Goal: Task Accomplishment & Management: Manage account settings

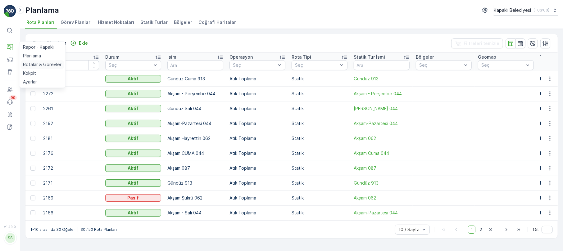
click at [49, 66] on p "Rotalar & Görevler" at bounding box center [42, 64] width 38 height 6
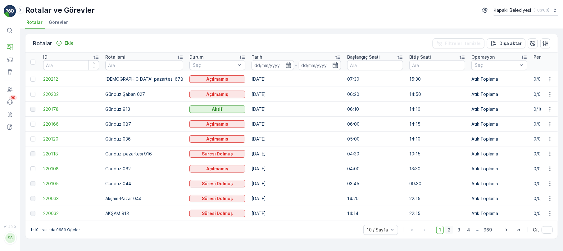
click at [450, 233] on span "2" at bounding box center [449, 230] width 8 height 8
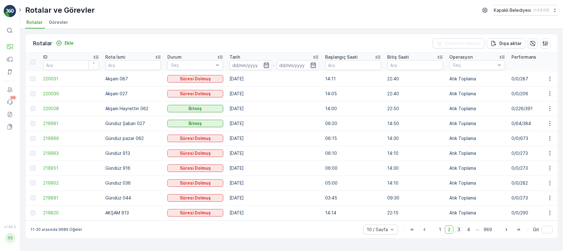
click at [458, 230] on span "3" at bounding box center [459, 230] width 8 height 8
click at [472, 234] on span "4" at bounding box center [468, 230] width 9 height 8
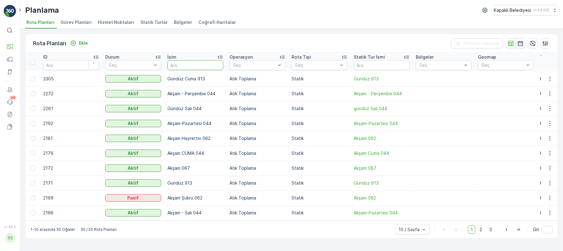
click at [176, 65] on input "text" at bounding box center [195, 65] width 56 height 10
type input "gün"
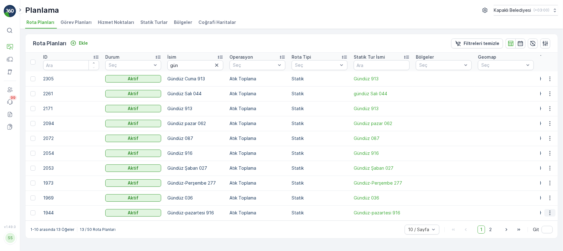
click at [548, 213] on icon "button" at bounding box center [550, 213] width 6 height 6
click at [546, 221] on span "Rota Planını Düzenle" at bounding box center [538, 222] width 43 height 6
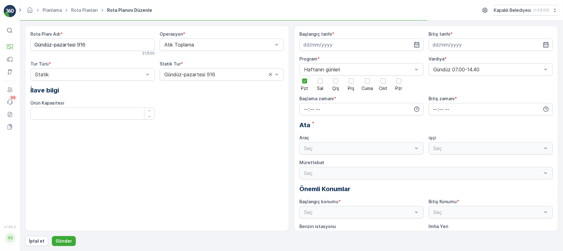
type input "06.01.2025"
type input "01.05.2027"
type input "04:30"
type input "10:15"
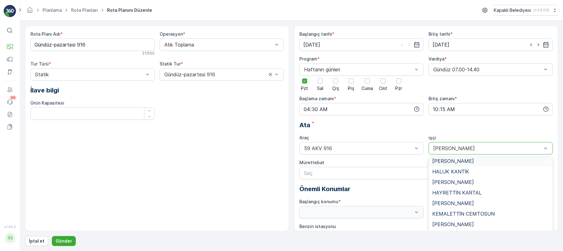
scroll to position [69, 0]
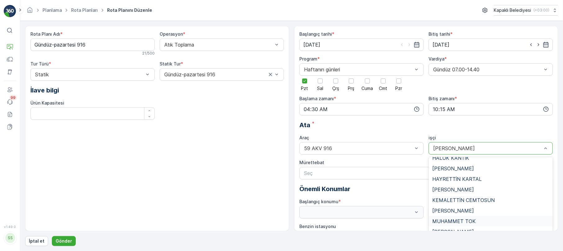
click at [463, 222] on span "MUHAMMET TOK" at bounding box center [453, 222] width 43 height 6
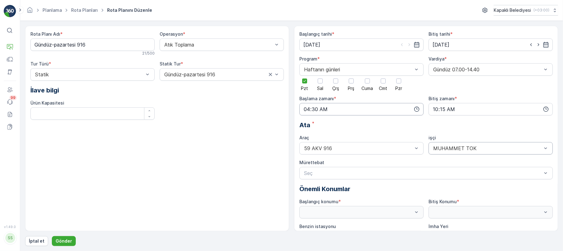
click at [307, 108] on input "04:30" at bounding box center [361, 109] width 124 height 12
click at [307, 165] on span "05" at bounding box center [306, 164] width 6 height 6
click at [315, 107] on input "05:30" at bounding box center [361, 109] width 124 height 12
click at [319, 155] on span "20" at bounding box center [318, 157] width 5 height 6
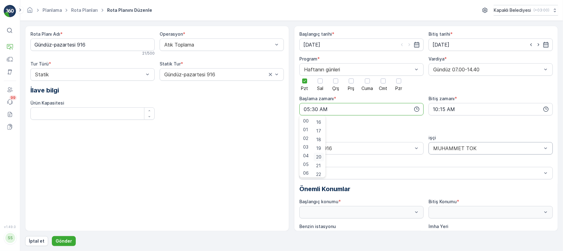
type input "05:20"
click at [437, 107] on input "10:15" at bounding box center [490, 109] width 124 height 12
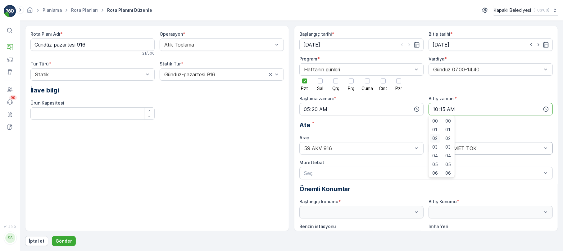
scroll to position [69, 0]
click at [435, 165] on span "13" at bounding box center [434, 165] width 5 height 6
click at [447, 172] on span "30" at bounding box center [447, 172] width 5 height 6
type input "13:30"
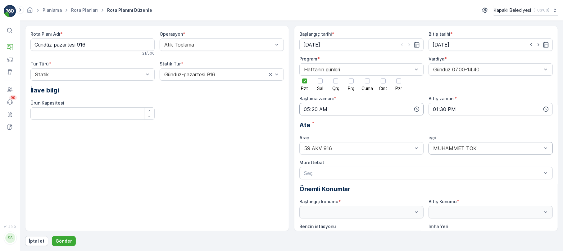
click at [318, 112] on input "05:20" at bounding box center [361, 109] width 124 height 12
click at [319, 138] on span "10" at bounding box center [318, 139] width 5 height 6
type input "05:10"
click at [66, 241] on p "Gönder" at bounding box center [64, 241] width 16 height 6
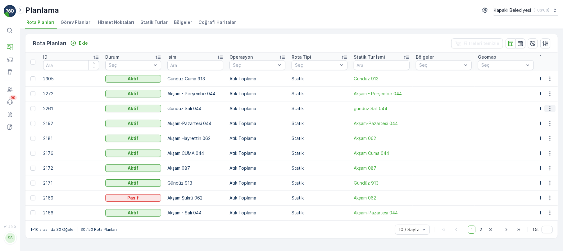
click at [550, 107] on icon "button" at bounding box center [549, 108] width 1 height 5
click at [543, 120] on span "Rota Planını Düzenle" at bounding box center [538, 118] width 43 height 6
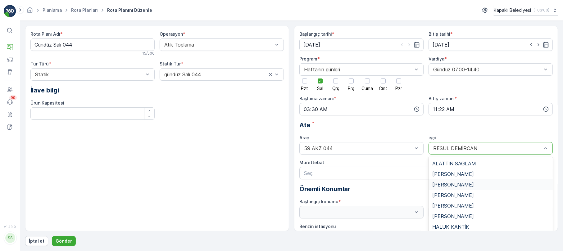
scroll to position [69, 0]
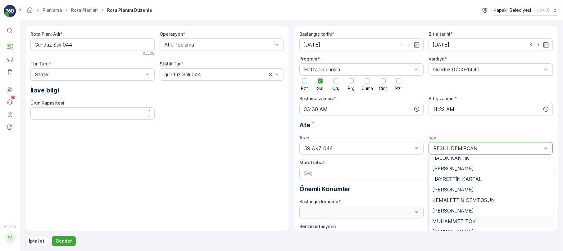
click at [462, 221] on span "MUHAMMET TOK" at bounding box center [453, 222] width 43 height 6
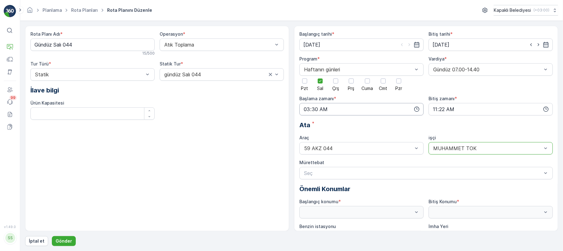
click at [306, 108] on input "03:30" at bounding box center [361, 109] width 124 height 12
click at [306, 165] on span "05" at bounding box center [306, 164] width 6 height 6
click at [314, 110] on input "05:30" at bounding box center [361, 109] width 124 height 12
click at [318, 137] on span "10" at bounding box center [318, 139] width 5 height 6
type input "05:10"
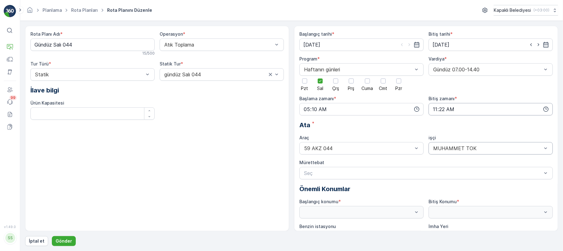
click at [435, 108] on input "11:22" at bounding box center [490, 109] width 124 height 12
click at [434, 166] on span "13" at bounding box center [434, 165] width 5 height 6
click at [450, 170] on span "30" at bounding box center [447, 172] width 5 height 6
type input "13:30"
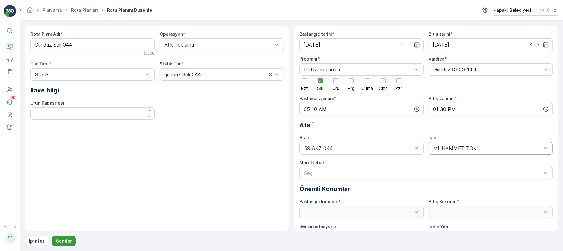
click at [69, 242] on p "Gönder" at bounding box center [64, 241] width 16 height 6
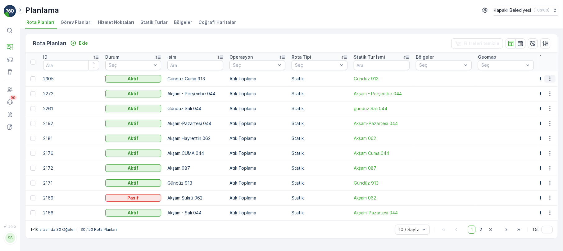
click at [549, 77] on icon "button" at bounding box center [550, 79] width 6 height 6
click at [541, 87] on span "Rota Planını Düzenle" at bounding box center [538, 88] width 43 height 6
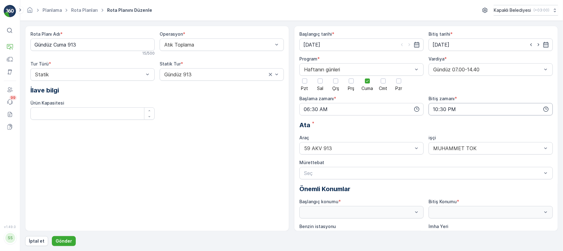
click at [439, 109] on input "22:30" at bounding box center [490, 109] width 124 height 12
click at [435, 165] on span "13" at bounding box center [434, 165] width 5 height 6
type input "13:30"
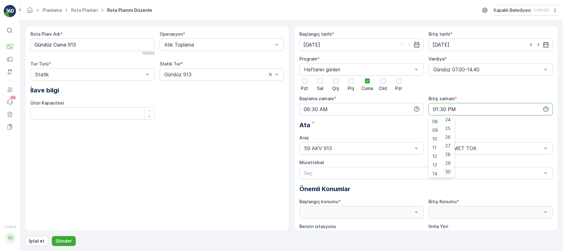
click at [450, 171] on span "30" at bounding box center [447, 172] width 5 height 6
click at [61, 242] on p "Gönder" at bounding box center [64, 241] width 16 height 6
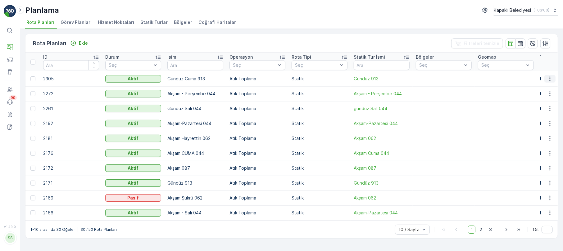
click at [551, 80] on icon "button" at bounding box center [550, 79] width 6 height 6
click at [544, 90] on span "Rota Planını Düzenle" at bounding box center [538, 88] width 43 height 6
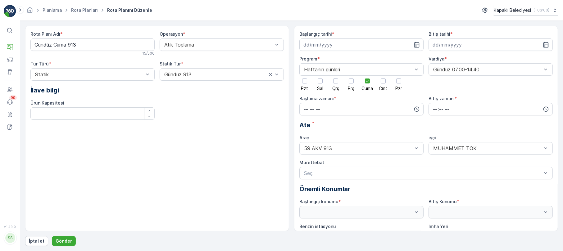
type input "14.08.2025"
type input "14.08.2027"
type input "06:30"
type input "13:30"
click at [65, 239] on p "Gönder" at bounding box center [64, 241] width 16 height 6
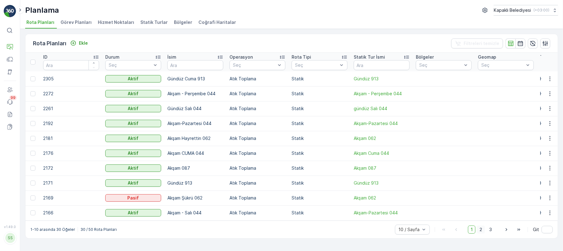
click at [482, 234] on span "2" at bounding box center [481, 230] width 8 height 8
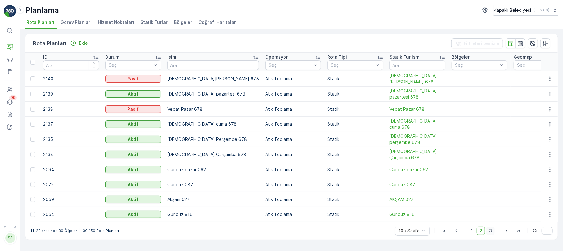
click at [492, 232] on span "3" at bounding box center [490, 231] width 8 height 8
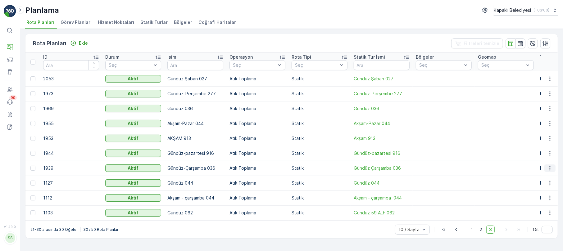
click at [552, 168] on icon "button" at bounding box center [550, 168] width 6 height 6
click at [546, 175] on span "Rota Planını Düzenle" at bounding box center [538, 177] width 43 height 6
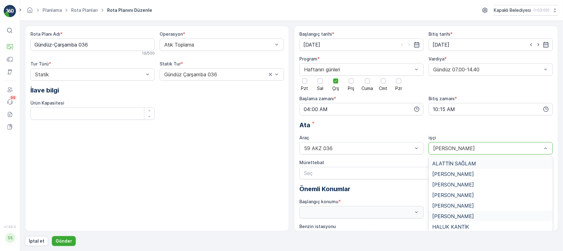
click at [539, 147] on div at bounding box center [487, 149] width 110 height 6
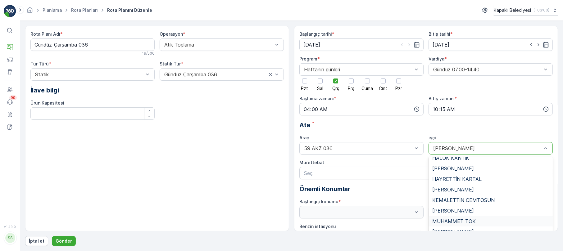
click at [449, 219] on span "MUHAMMET TOK" at bounding box center [453, 222] width 43 height 6
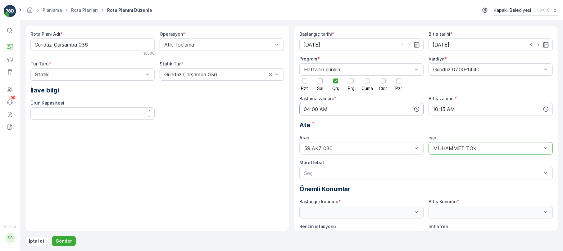
click at [308, 108] on input "04:00" at bounding box center [361, 109] width 124 height 12
click at [305, 163] on span "05" at bounding box center [306, 163] width 6 height 6
click at [321, 163] on span "45" at bounding box center [319, 163] width 6 height 6
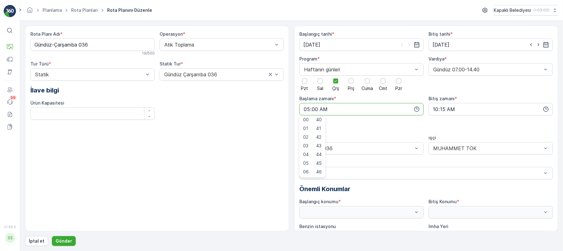
type input "05:45"
click at [437, 109] on input "10:15" at bounding box center [490, 109] width 124 height 12
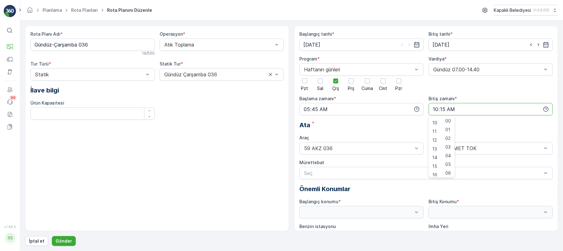
scroll to position [69, 0]
click at [433, 164] on span "13" at bounding box center [434, 165] width 5 height 6
click at [451, 140] on span "50" at bounding box center [448, 142] width 6 height 6
type input "13:50"
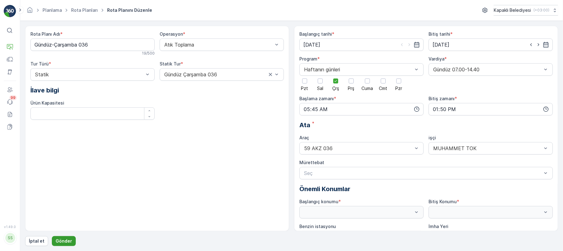
click at [67, 240] on p "Gönder" at bounding box center [64, 241] width 16 height 6
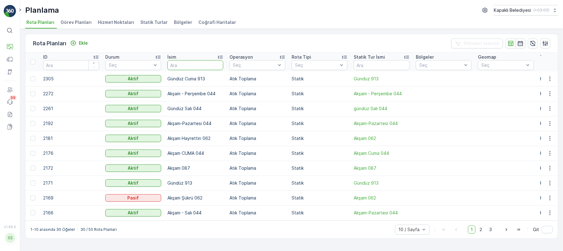
click at [187, 67] on input "text" at bounding box center [195, 65] width 56 height 10
type input "gün"
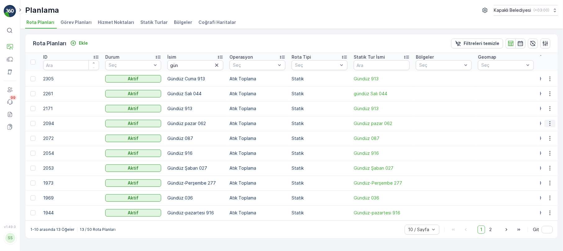
click at [552, 122] on icon "button" at bounding box center [550, 123] width 6 height 6
click at [546, 131] on span "Rota Planını Düzenle" at bounding box center [538, 133] width 43 height 6
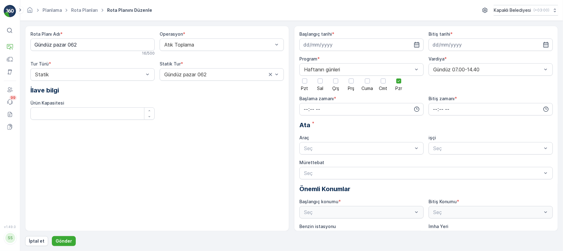
type input "14.04.2025"
type input "01.05.2027"
type input "06:15"
type input "14:30"
click at [57, 242] on p "Gönder" at bounding box center [64, 241] width 16 height 6
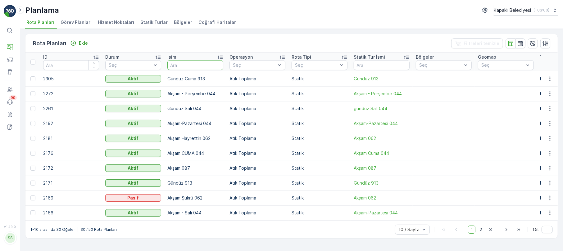
click at [175, 66] on input "text" at bounding box center [195, 65] width 56 height 10
type input "gün"
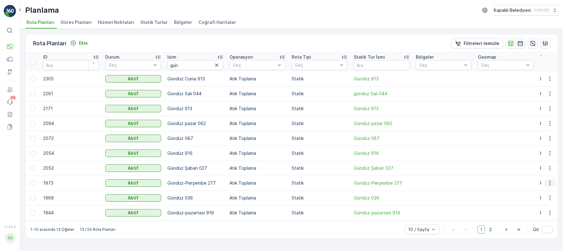
click at [551, 181] on icon "button" at bounding box center [550, 183] width 6 height 6
click at [548, 193] on span "Rota Planını Düzenle" at bounding box center [538, 192] width 43 height 6
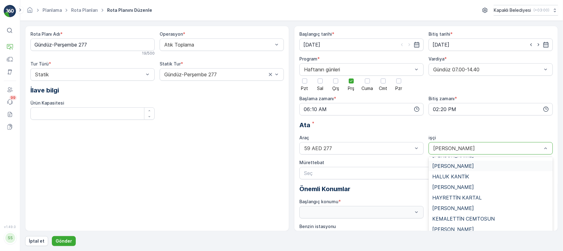
scroll to position [69, 0]
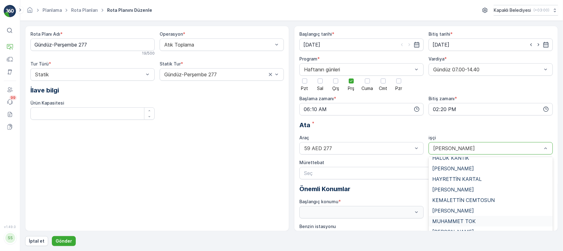
click at [447, 221] on span "MUHAMMET TOK" at bounding box center [453, 222] width 43 height 6
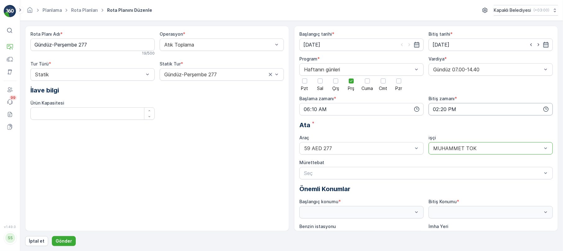
click at [444, 106] on input "14:20" at bounding box center [490, 109] width 124 height 12
click at [450, 120] on span "00" at bounding box center [448, 121] width 6 height 6
type input "14:00"
click at [65, 242] on p "Gönder" at bounding box center [64, 241] width 16 height 6
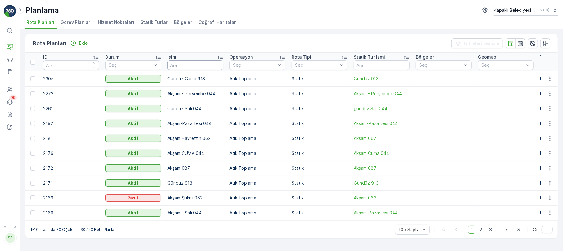
click at [177, 68] on input "text" at bounding box center [195, 65] width 56 height 10
type input "gün"
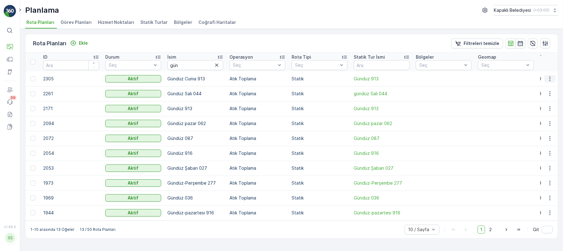
click at [552, 77] on icon "button" at bounding box center [550, 79] width 6 height 6
click at [543, 86] on span "Rota Planını Düzenle" at bounding box center [538, 88] width 43 height 6
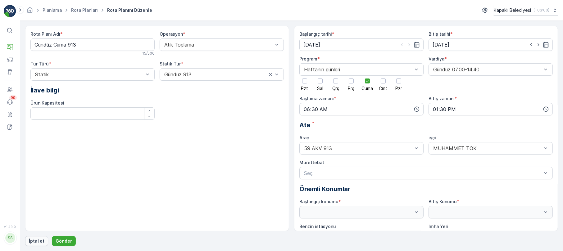
click at [30, 241] on p "İptal et" at bounding box center [37, 241] width 16 height 6
click at [36, 242] on p "İptal et" at bounding box center [37, 241] width 16 height 6
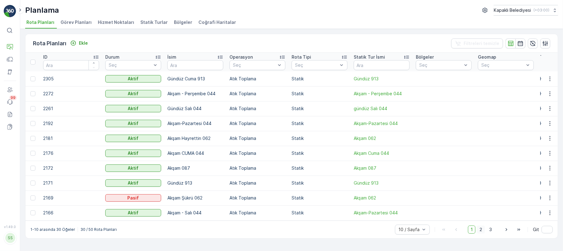
click at [478, 229] on span "2" at bounding box center [481, 230] width 8 height 8
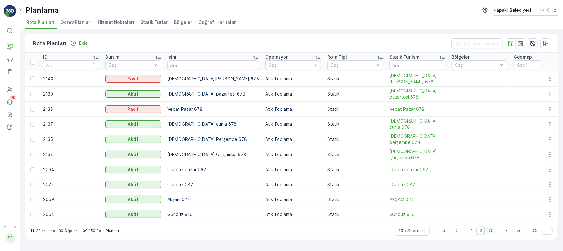
click at [490, 234] on span "3" at bounding box center [490, 231] width 8 height 8
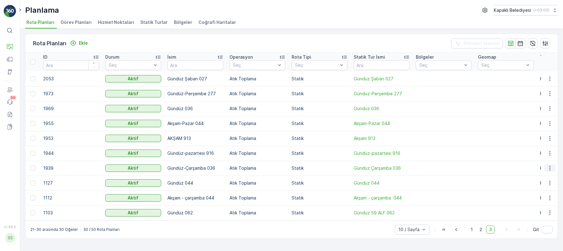
click at [551, 167] on icon "button" at bounding box center [550, 168] width 6 height 6
click at [547, 175] on span "Rota Planını Düzenle" at bounding box center [538, 177] width 43 height 6
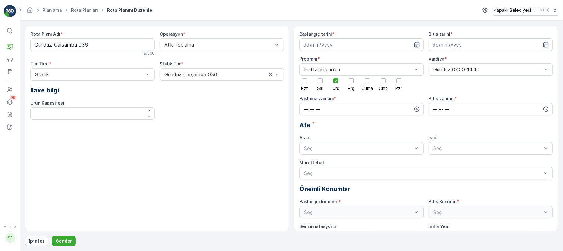
type input "31.12.2024"
type input "01.05.2027"
type input "05:45"
type input "13:50"
click at [66, 245] on button "Gönder" at bounding box center [64, 241] width 24 height 10
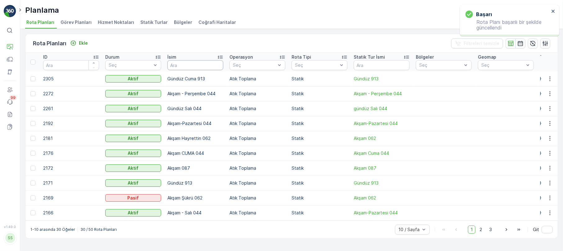
click at [190, 65] on input "text" at bounding box center [195, 65] width 56 height 10
type input "gün"
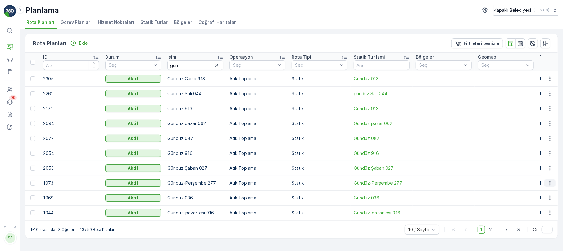
click at [550, 183] on icon "button" at bounding box center [550, 183] width 6 height 6
click at [548, 192] on span "Rota Planını Düzenle" at bounding box center [538, 192] width 43 height 6
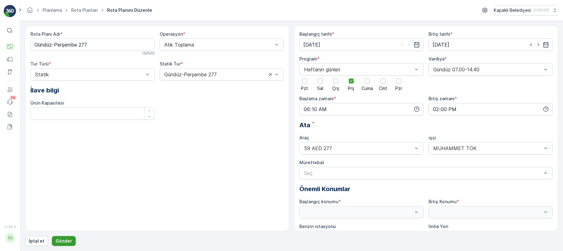
click at [65, 240] on p "Gönder" at bounding box center [64, 241] width 16 height 6
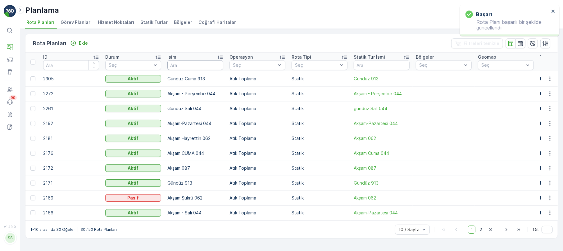
click at [171, 64] on input "text" at bounding box center [195, 65] width 56 height 10
type input "gün"
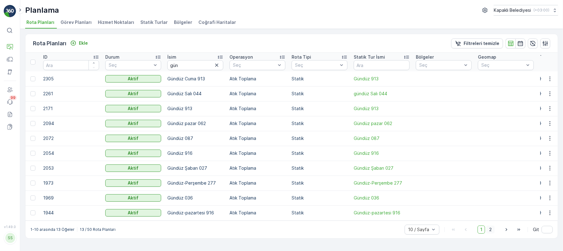
click at [490, 231] on span "2" at bounding box center [490, 230] width 8 height 8
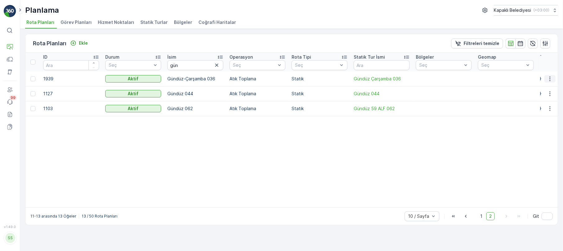
click at [549, 77] on icon "button" at bounding box center [550, 79] width 6 height 6
click at [546, 86] on span "Rota Planını Düzenle" at bounding box center [538, 88] width 43 height 6
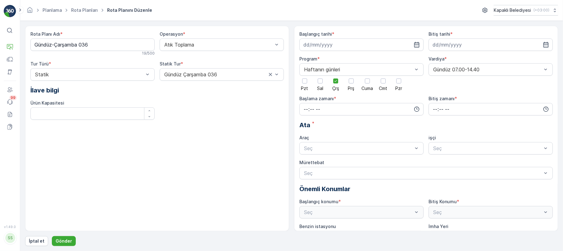
type input "31.12.2024"
type input "01.05.2027"
type input "05:45"
type input "13:50"
click at [57, 240] on p "Gönder" at bounding box center [64, 241] width 16 height 6
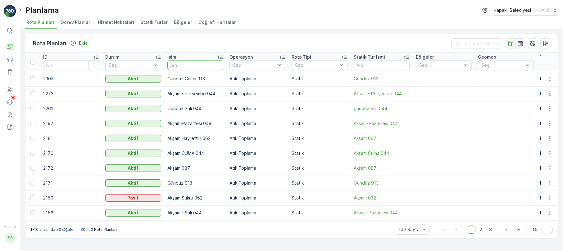
click at [177, 62] on input "text" at bounding box center [195, 65] width 56 height 10
type input "087"
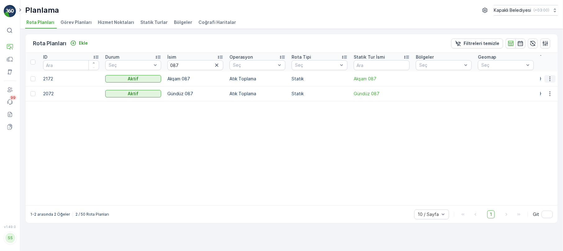
click at [550, 79] on icon "button" at bounding box center [550, 79] width 6 height 6
click at [546, 85] on span "Rota Planını Düzenle" at bounding box center [538, 88] width 43 height 6
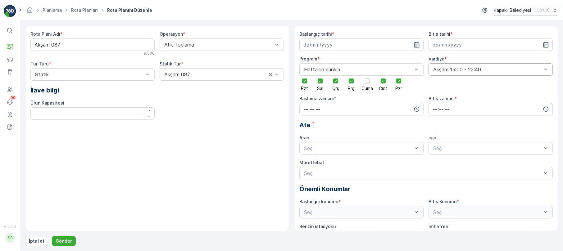
type input "25.06.2025"
type input "03.06.2027"
type input "14:11"
type input "22:40"
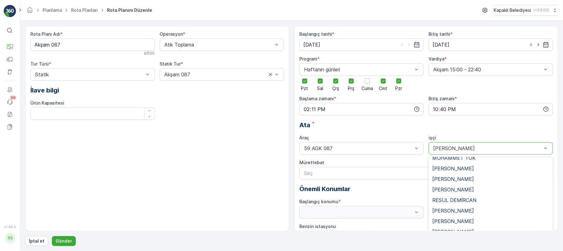
scroll to position [115, 0]
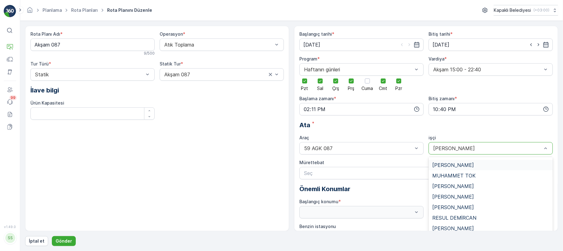
click at [434, 146] on div at bounding box center [487, 149] width 110 height 6
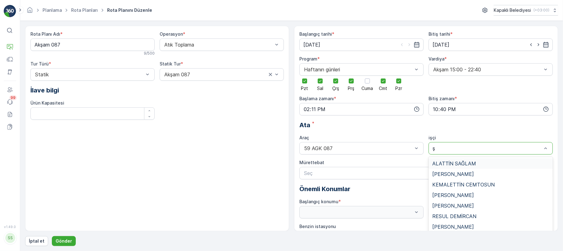
type input "şü"
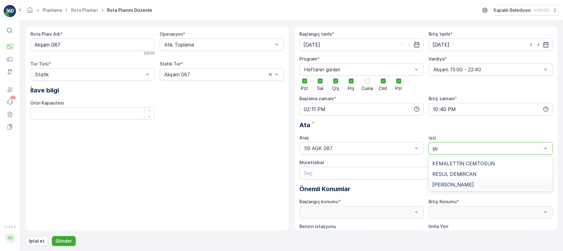
click at [473, 184] on span "ŞÜKRÜ GÜNDOĞDU" at bounding box center [453, 185] width 42 height 6
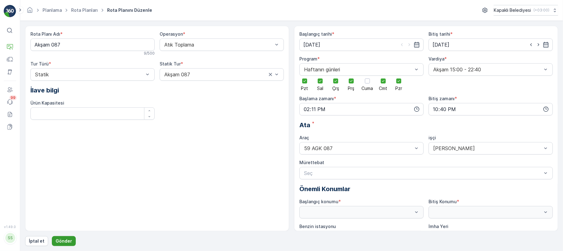
click at [61, 240] on p "Gönder" at bounding box center [64, 241] width 16 height 6
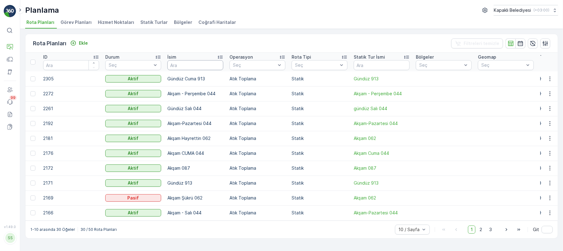
click at [189, 63] on input "text" at bounding box center [195, 65] width 56 height 10
type input "087"
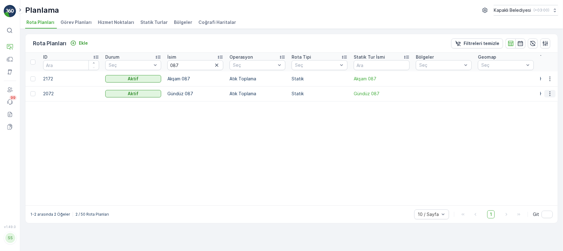
click at [551, 94] on icon "button" at bounding box center [550, 94] width 6 height 6
click at [544, 102] on span "Rota Planını Düzenle" at bounding box center [538, 103] width 43 height 6
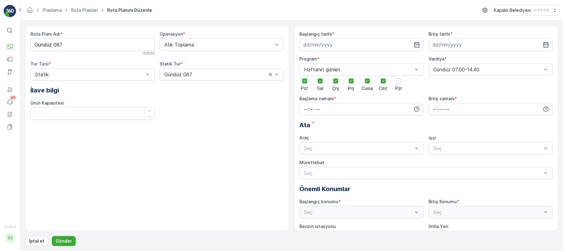
type input "21.03.2025"
type input "01.05.2027"
type input "06:00"
type input "14:15"
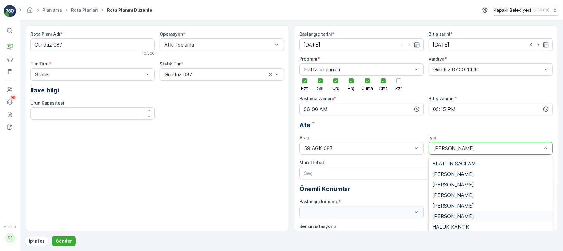
click at [450, 218] on span "[PERSON_NAME]" at bounding box center [453, 217] width 42 height 6
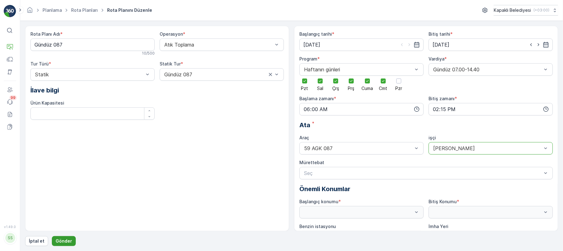
click at [59, 241] on p "Gönder" at bounding box center [64, 241] width 16 height 6
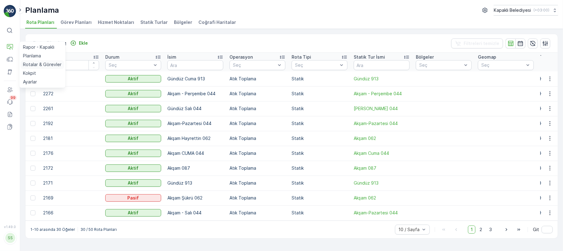
click at [54, 62] on p "Rotalar & Görevler" at bounding box center [42, 64] width 38 height 6
click at [30, 74] on p "Kokpit" at bounding box center [29, 73] width 13 height 6
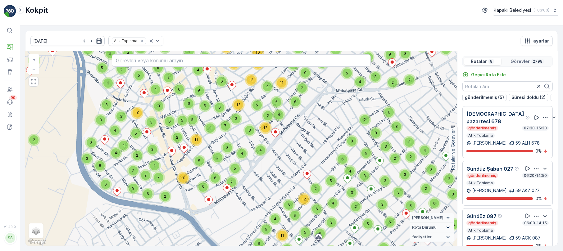
drag, startPoint x: 96, startPoint y: 143, endPoint x: 153, endPoint y: 142, distance: 57.1
click at [153, 142] on div "3 2 2 2 2 3 2 2 4 2 3 2 2 3 2 4 3 5 2 4 2 4 2 2 2 4 2 2 2 4 8 4 2 12 2 2 6 4 6 …" at bounding box center [241, 148] width 432 height 195
